Goal: Submit feedback/report problem: Submit feedback/report problem

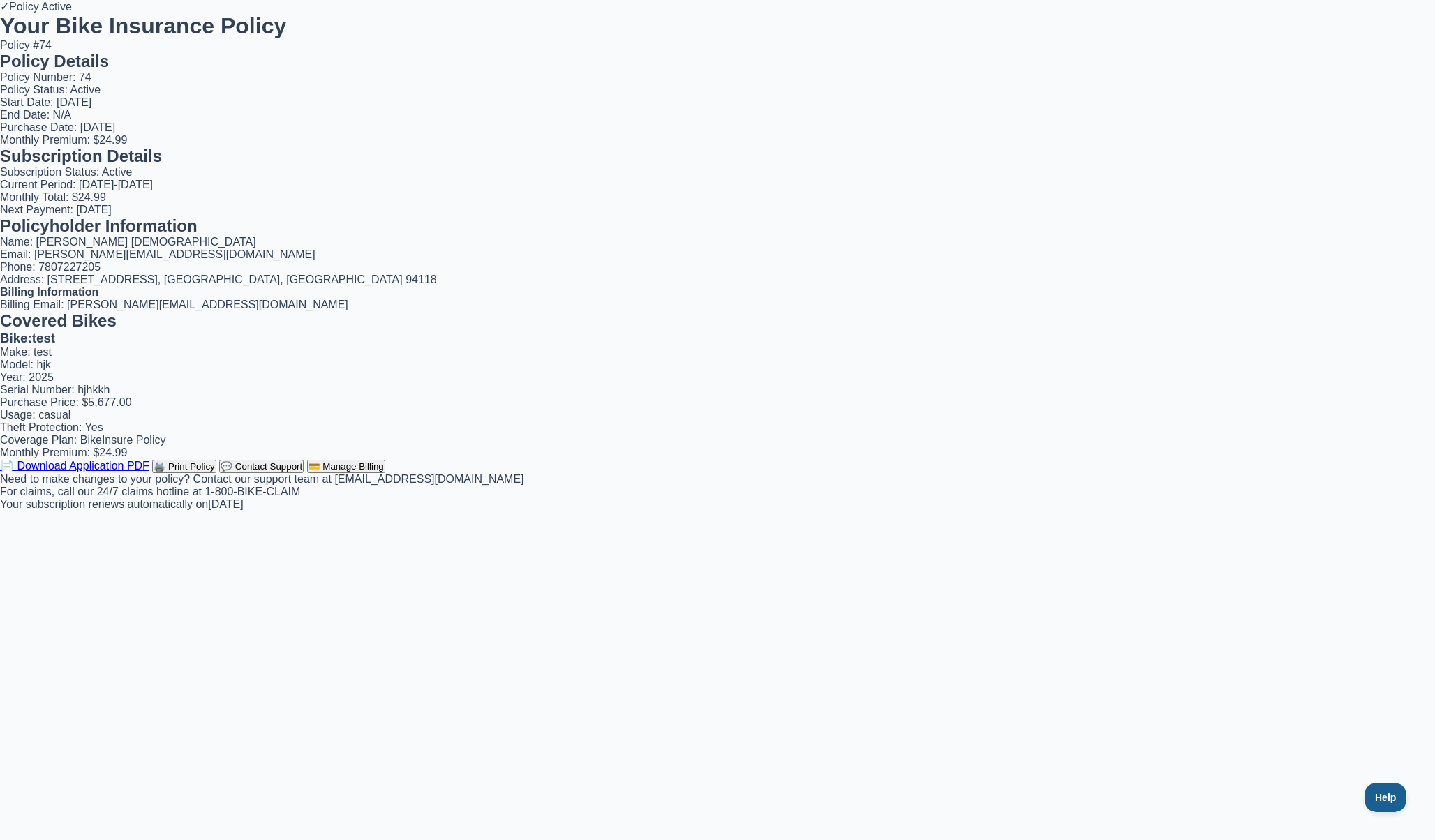
scroll to position [291, 0]
click at [216, 473] on button "🖨️ Print Policy" at bounding box center [183, 467] width 63 height 13
click at [149, 471] on link "📄 Download Application PDF" at bounding box center [74, 466] width 149 height 12
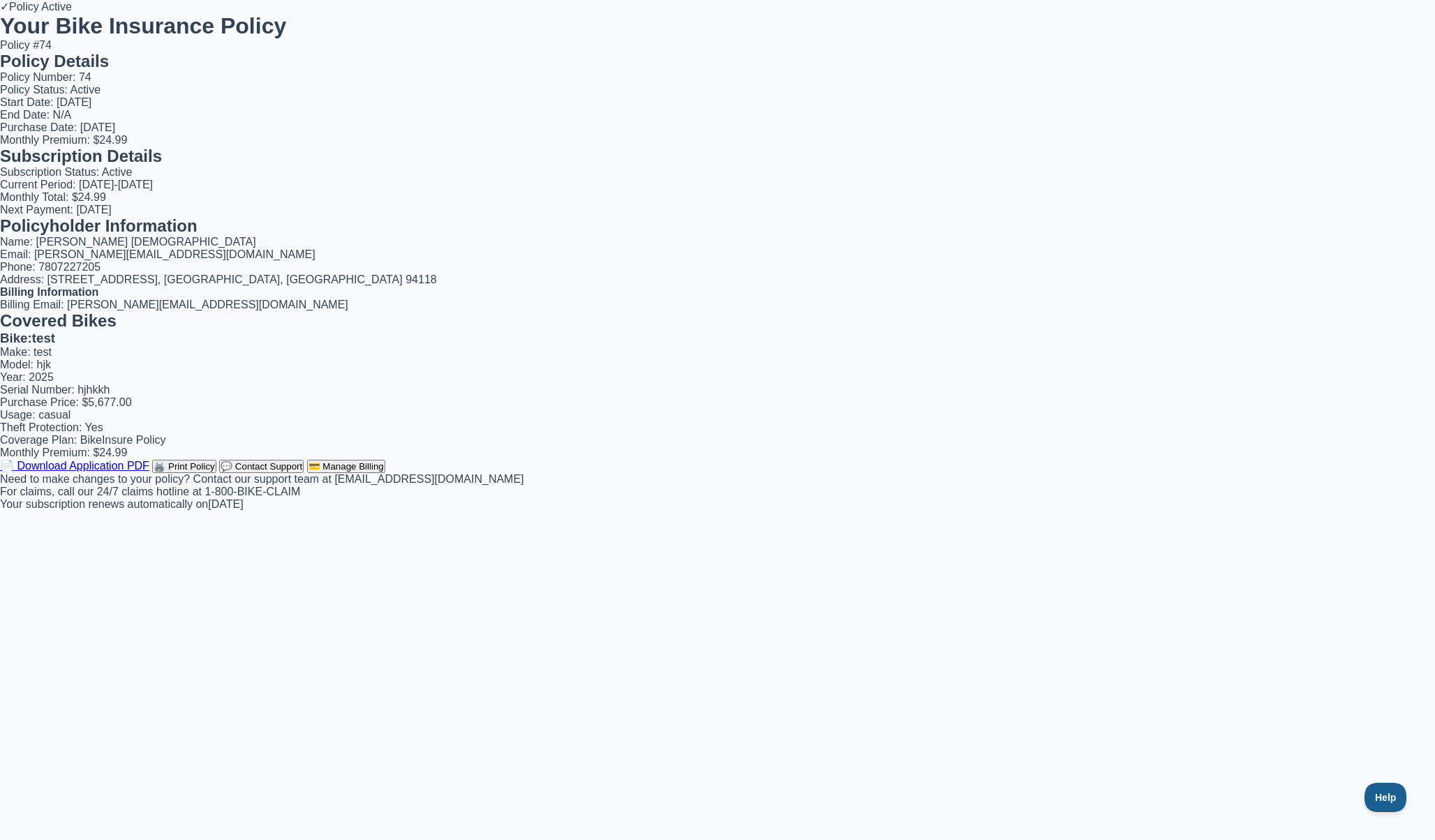
click at [149, 471] on link "📄 Download Application PDF" at bounding box center [74, 466] width 149 height 12
click at [845, 300] on div "Billing Information Billing Email: kyle@northkode.com" at bounding box center [718, 298] width 1435 height 25
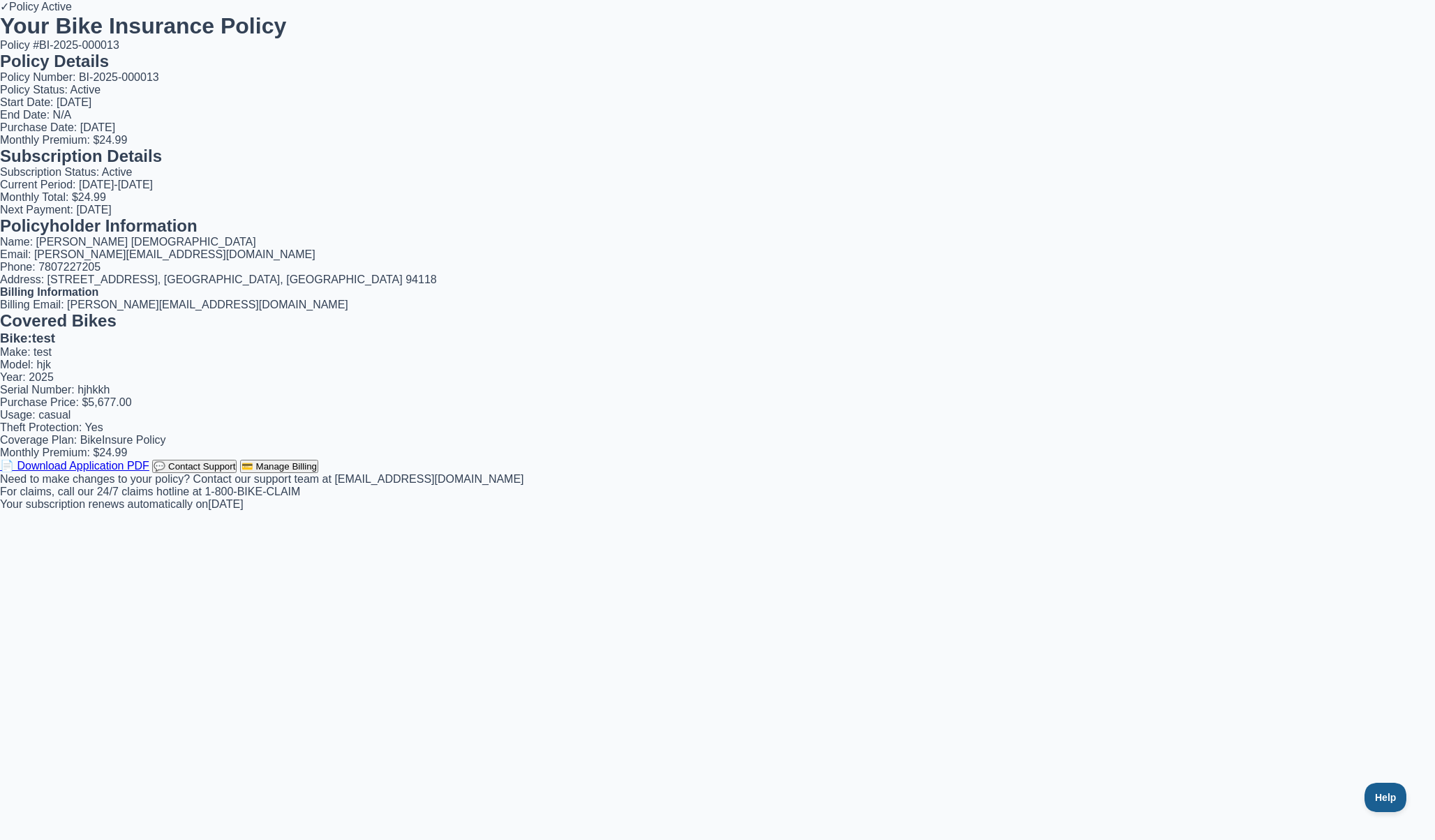
click at [237, 473] on button "💬 Contact Support" at bounding box center [194, 467] width 85 height 13
click at [161, 585] on textarea "Message *" at bounding box center [108, 610] width 106 height 50
type textarea "****"
click at [100, 638] on button "Send Message" at bounding box center [67, 645] width 65 height 13
click at [348, 310] on span "[PERSON_NAME][EMAIL_ADDRESS][DOMAIN_NAME]" at bounding box center [207, 305] width 281 height 12
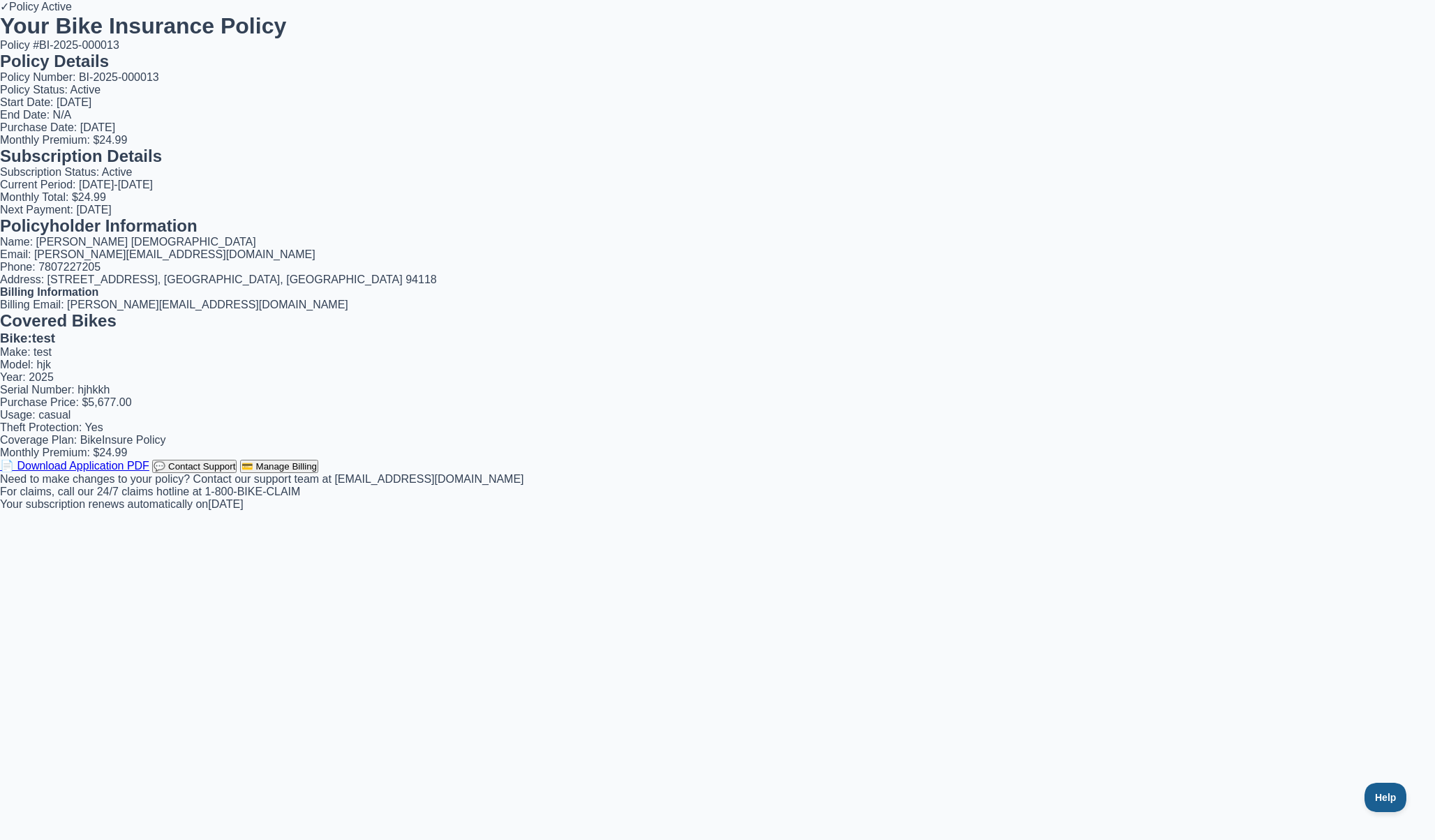
click at [319, 473] on button "💳 Manage Billing" at bounding box center [279, 467] width 78 height 13
